Goal: Check status: Check status

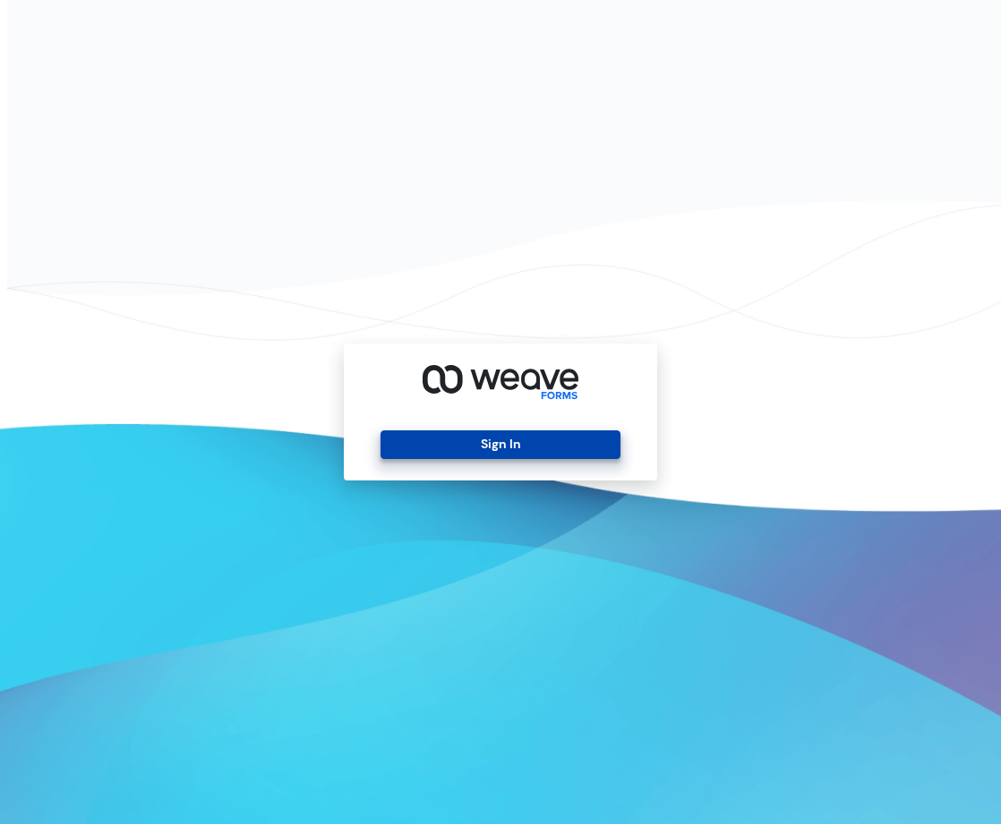
click at [542, 443] on button "Sign In" at bounding box center [499, 444] width 239 height 29
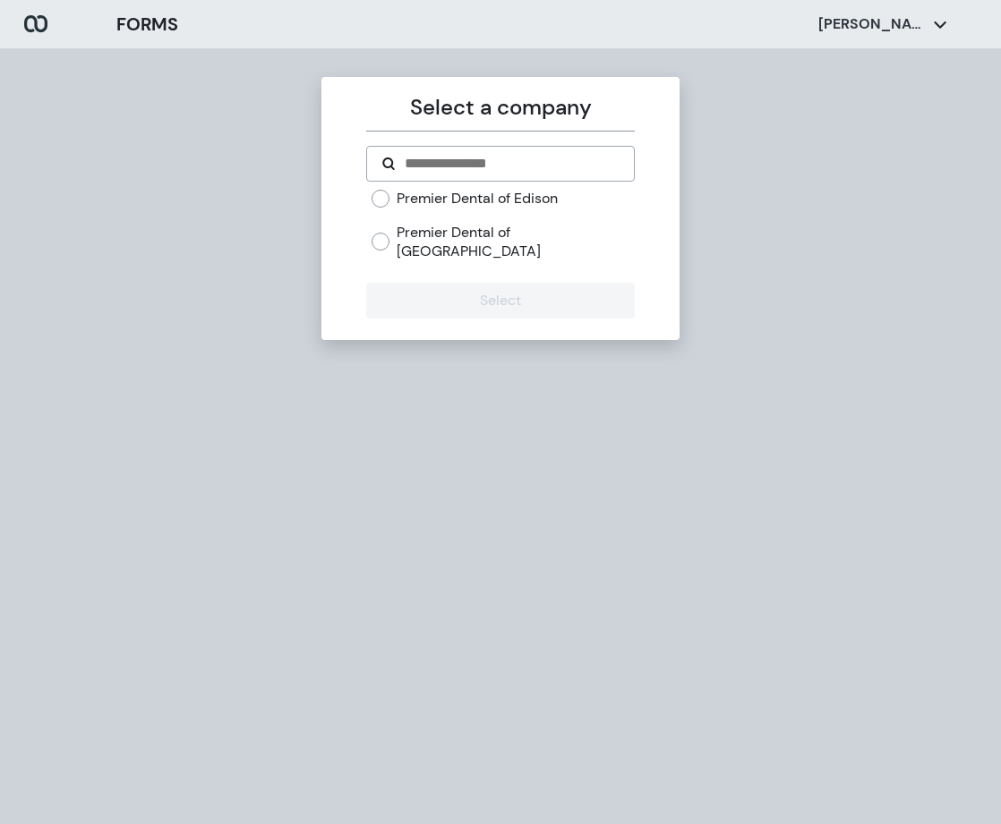
click at [510, 195] on label "Premier Dental of Edison" at bounding box center [476, 199] width 161 height 20
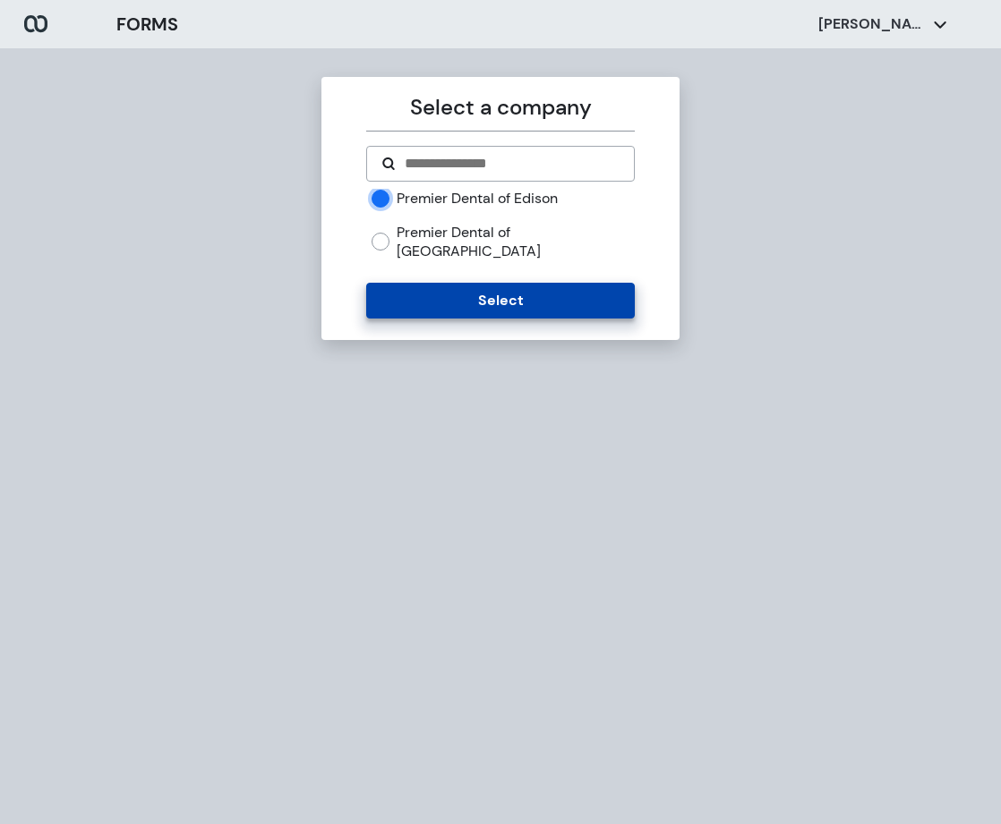
click at [494, 283] on button "Select" at bounding box center [500, 301] width 268 height 36
